Goal: Transaction & Acquisition: Purchase product/service

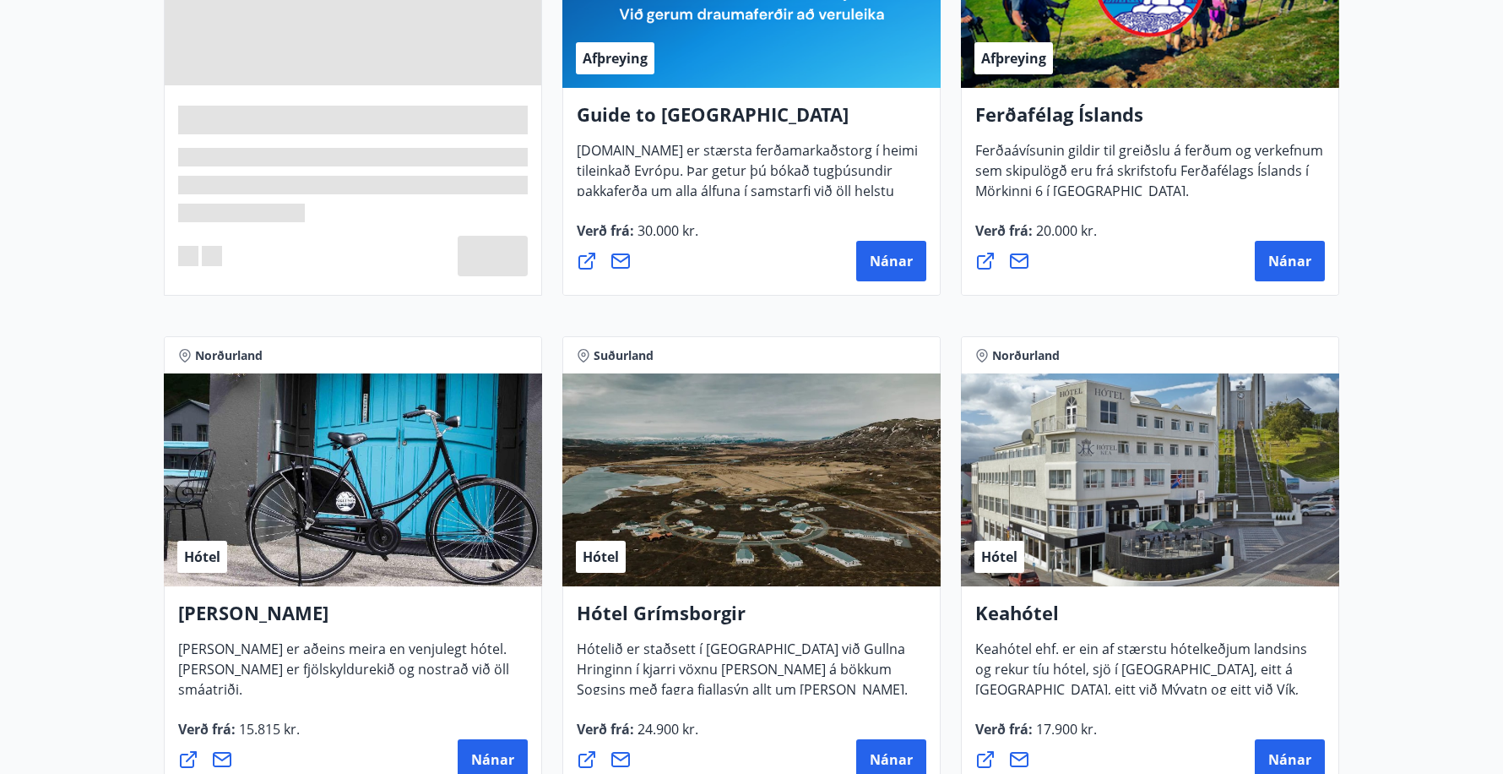
scroll to position [507, 0]
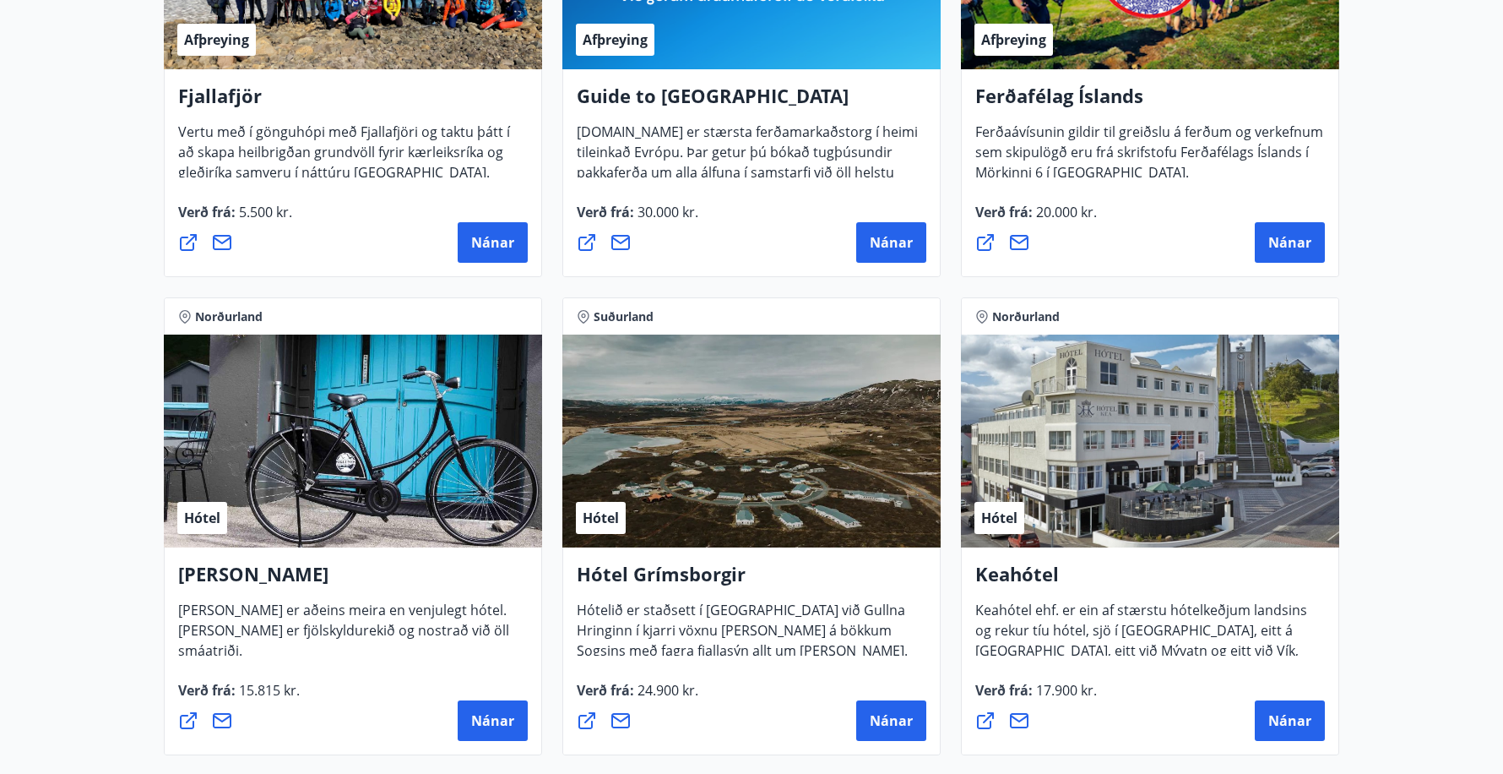
drag, startPoint x: 912, startPoint y: 722, endPoint x: 63, endPoint y: 364, distance: 921.1
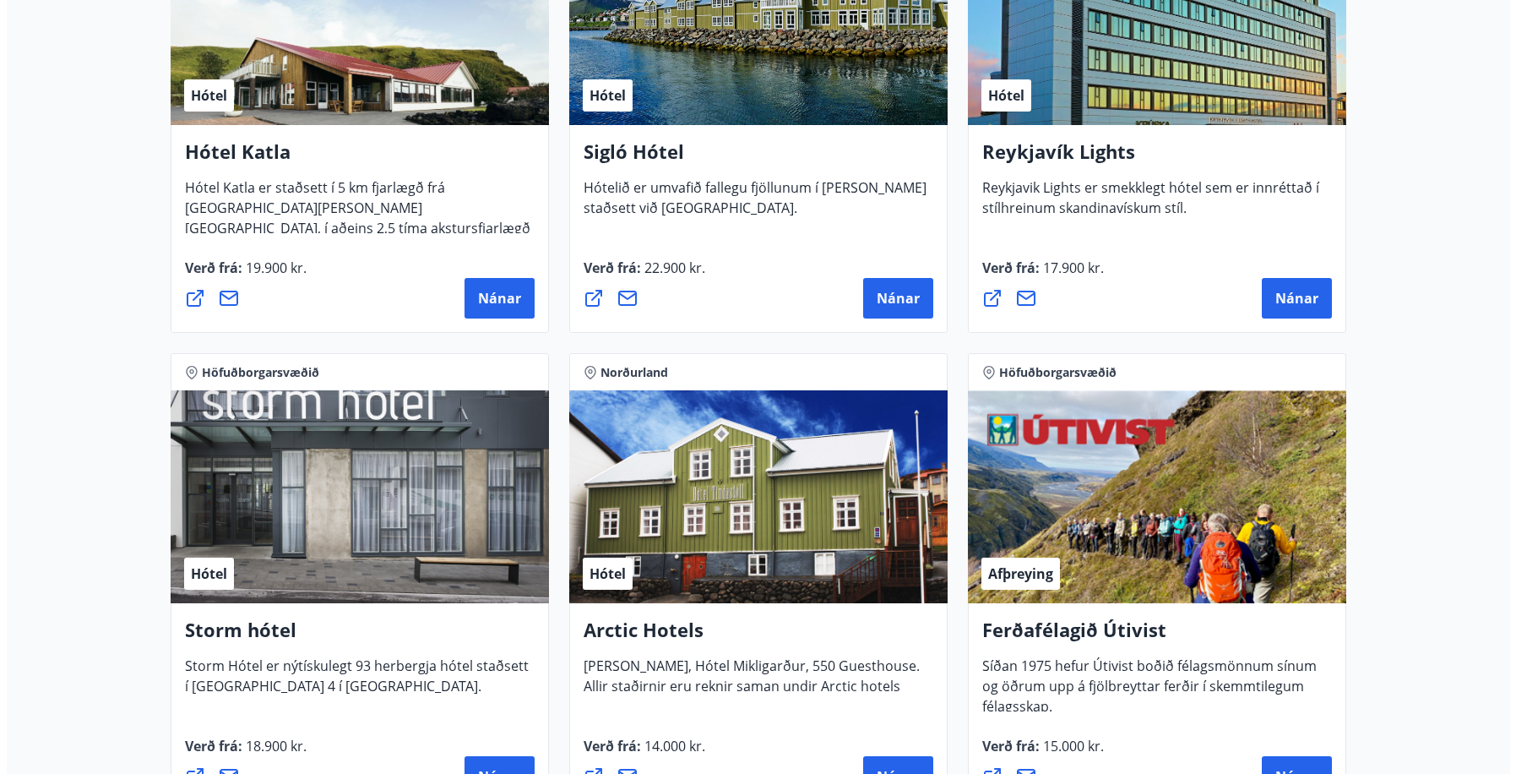
scroll to position [985, 0]
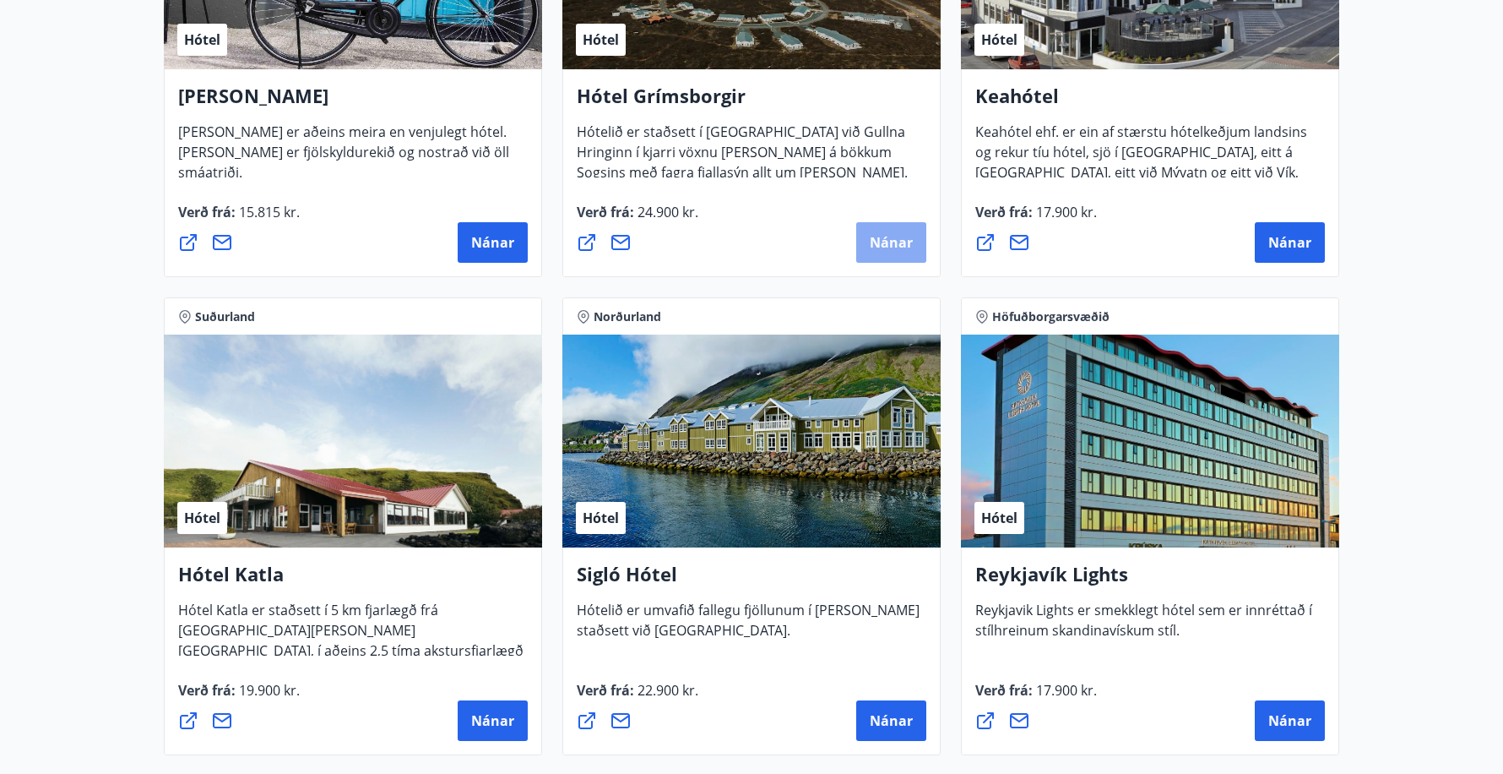
click at [867, 243] on button "Nánar" at bounding box center [891, 242] width 70 height 41
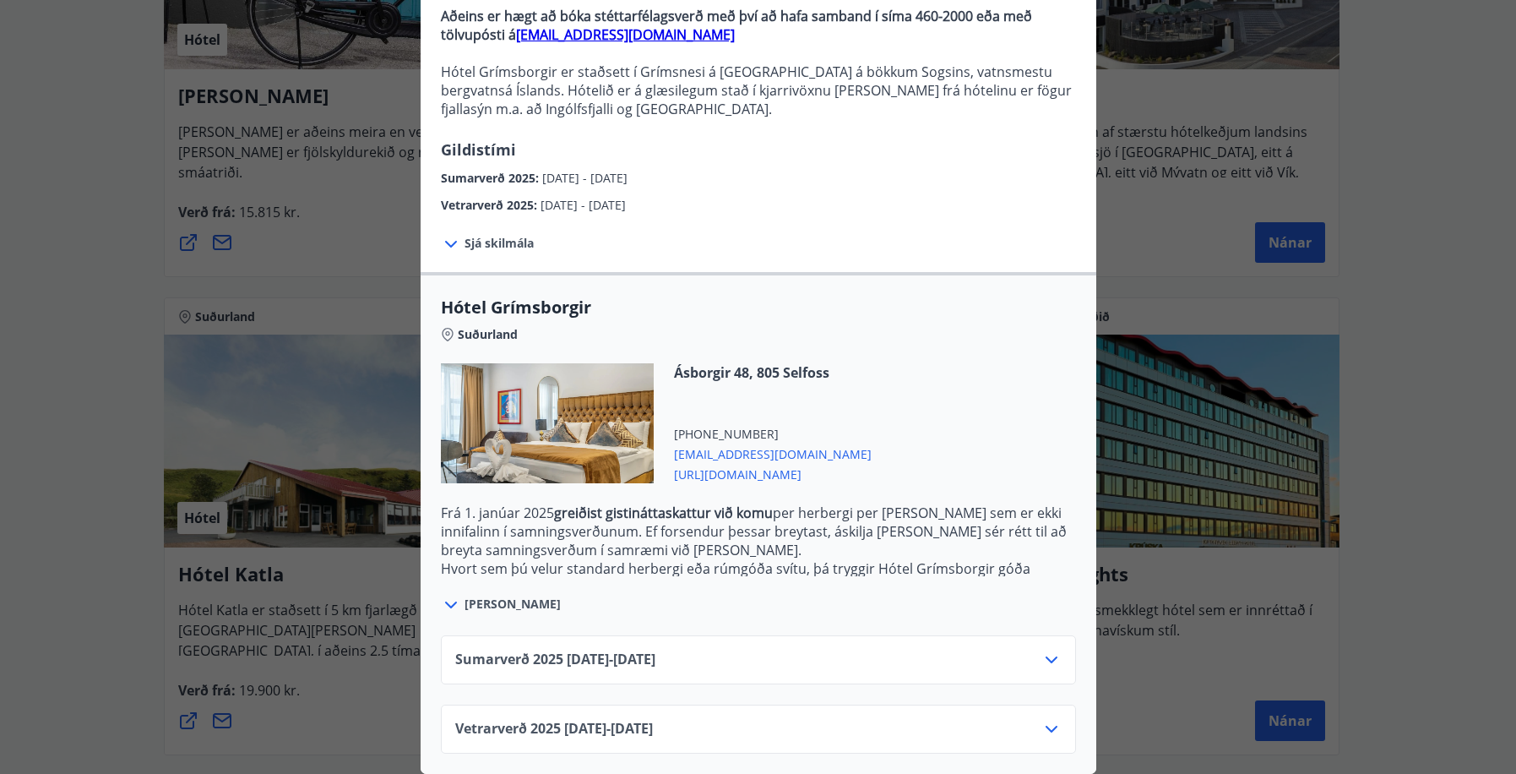
scroll to position [190, 0]
click at [883, 725] on div "Vetrarverð [PHONE_NUMBER][DATE] - [DATE]" at bounding box center [758, 736] width 606 height 34
click at [1045, 725] on icon at bounding box center [1051, 728] width 12 height 7
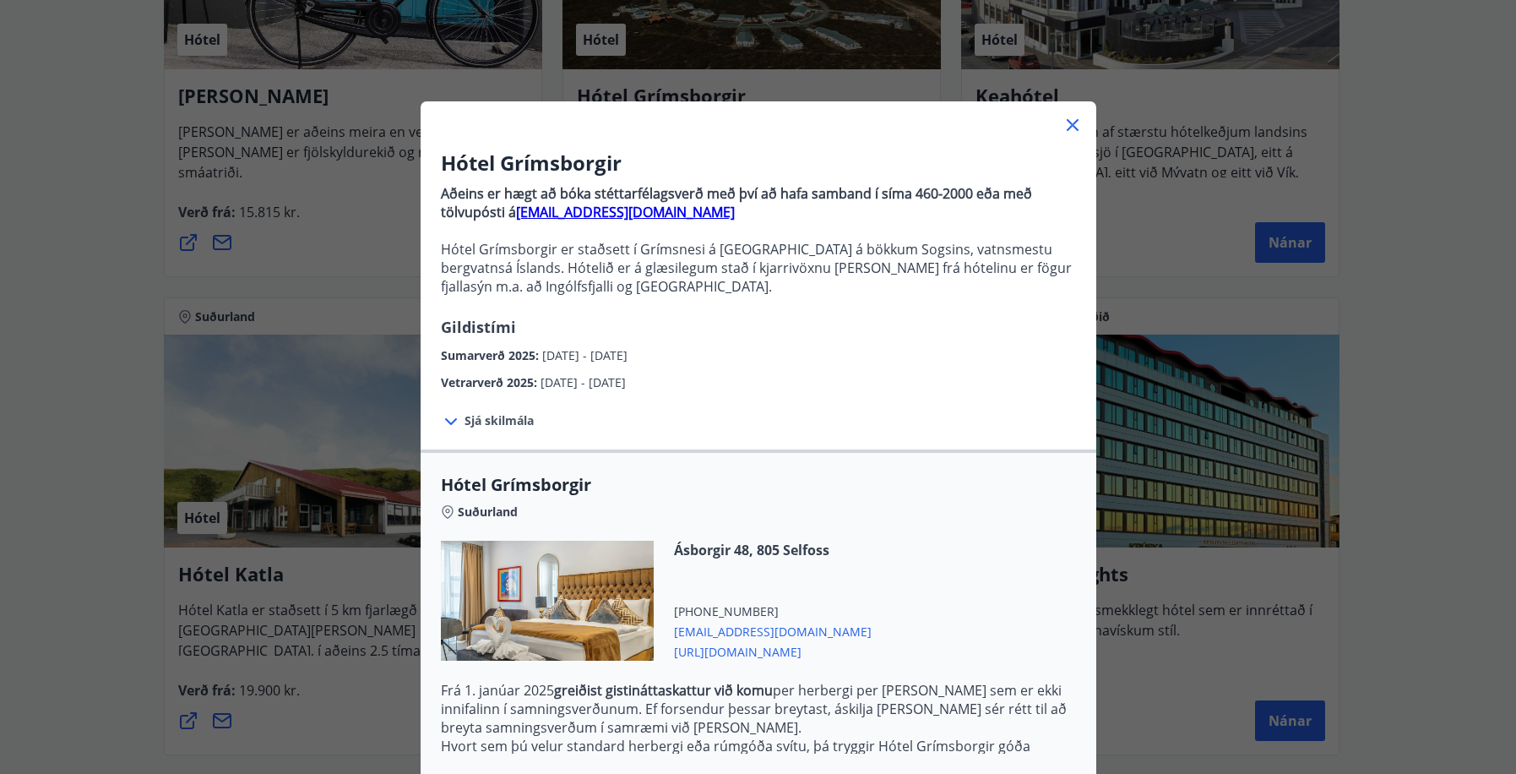
scroll to position [327, 0]
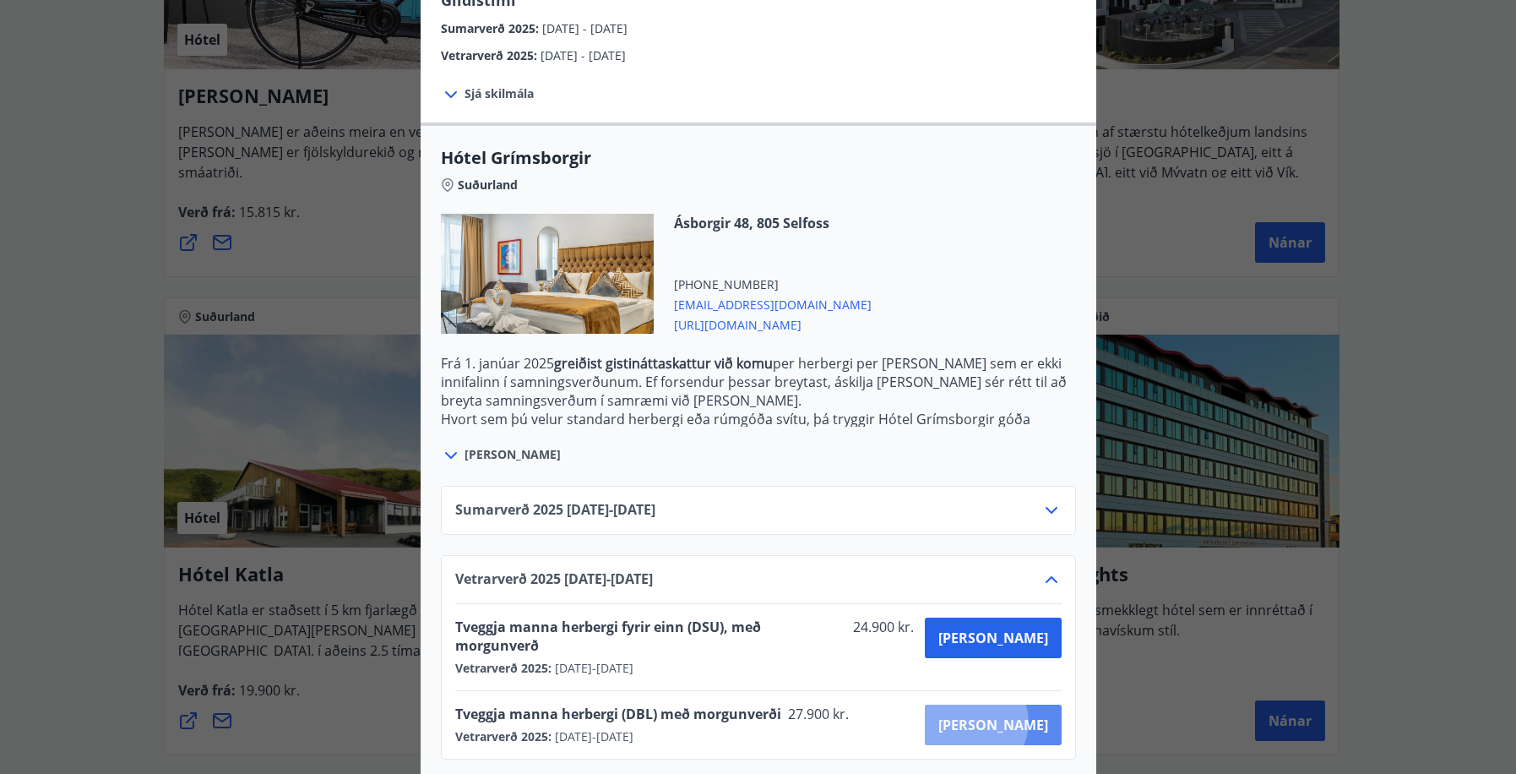
click at [1034, 715] on span "[PERSON_NAME]" at bounding box center [993, 724] width 110 height 19
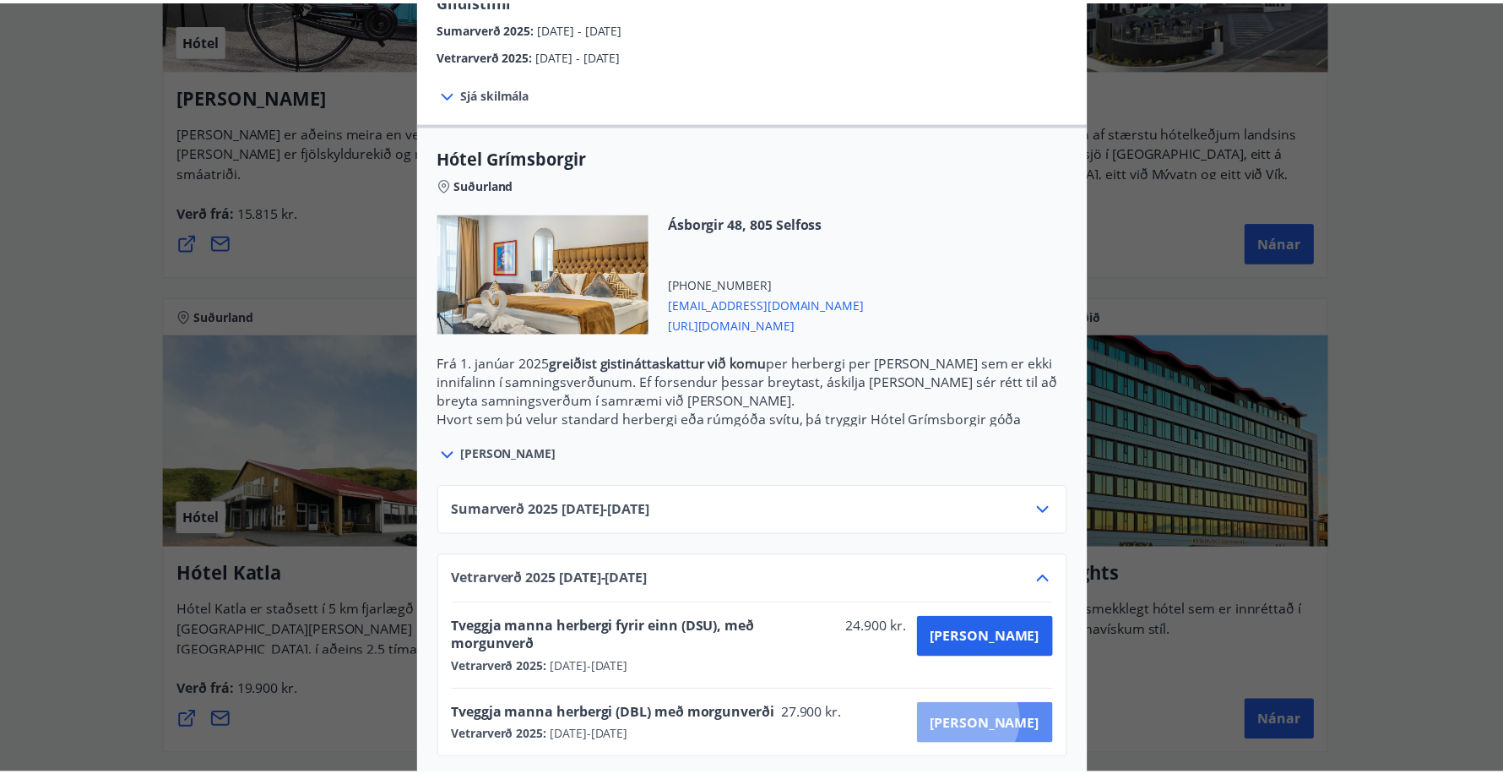
scroll to position [3, 0]
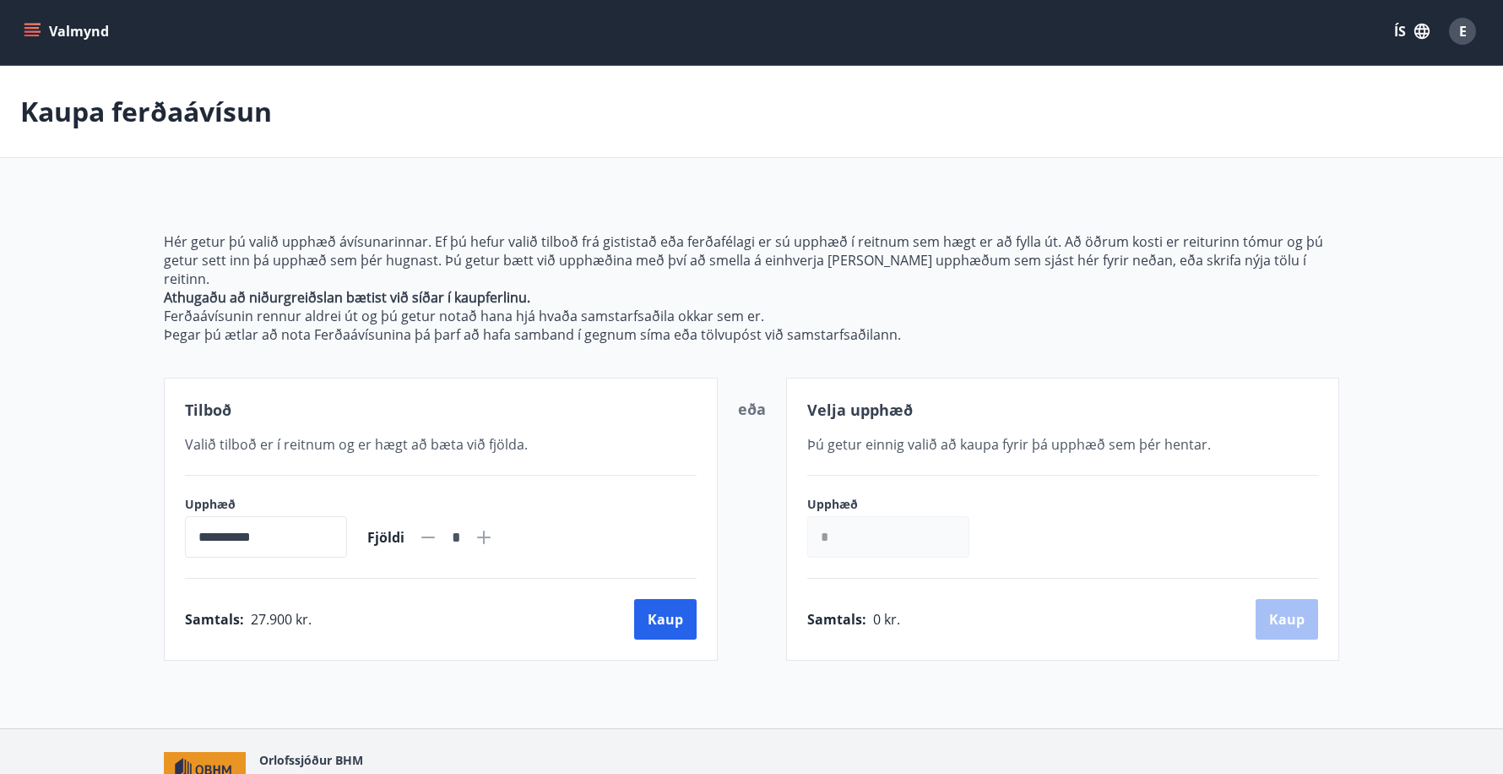
click at [494, 527] on icon at bounding box center [484, 537] width 20 height 20
type input "*"
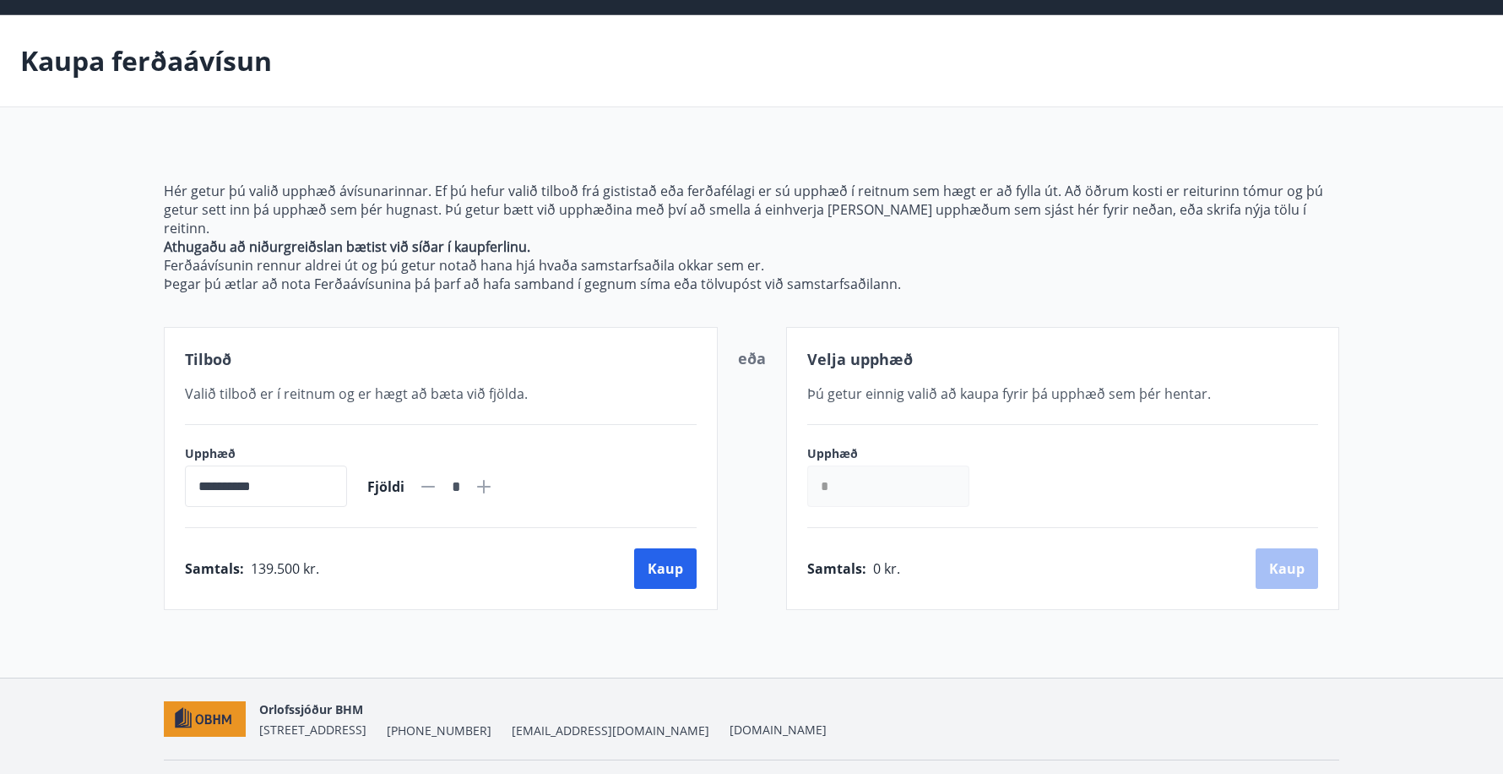
scroll to position [80, 0]
